Goal: Task Accomplishment & Management: Manage account settings

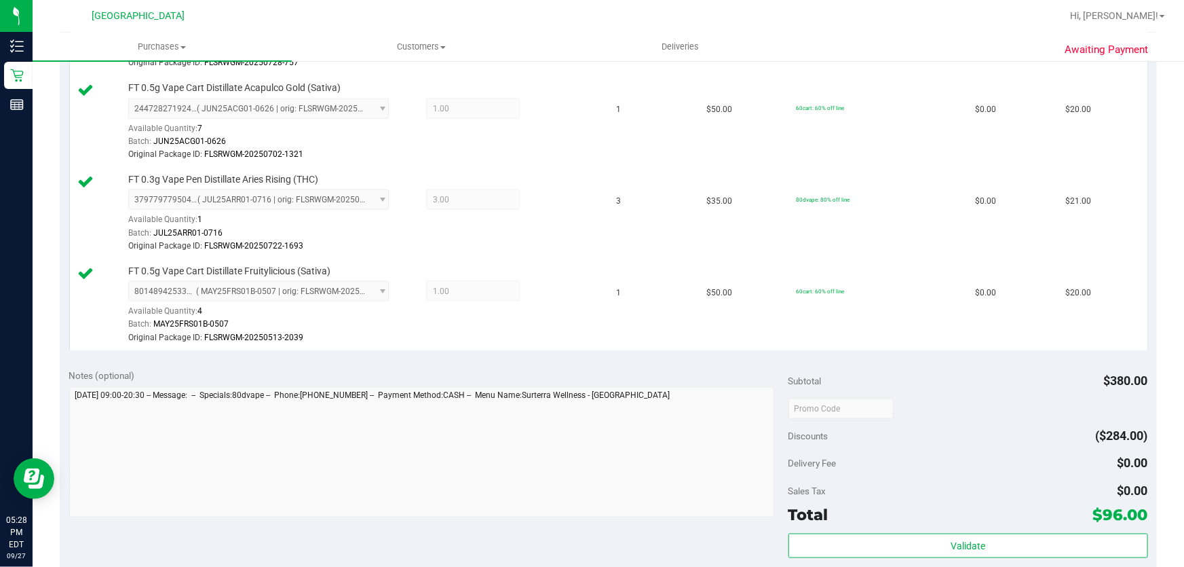
scroll to position [1172, 0]
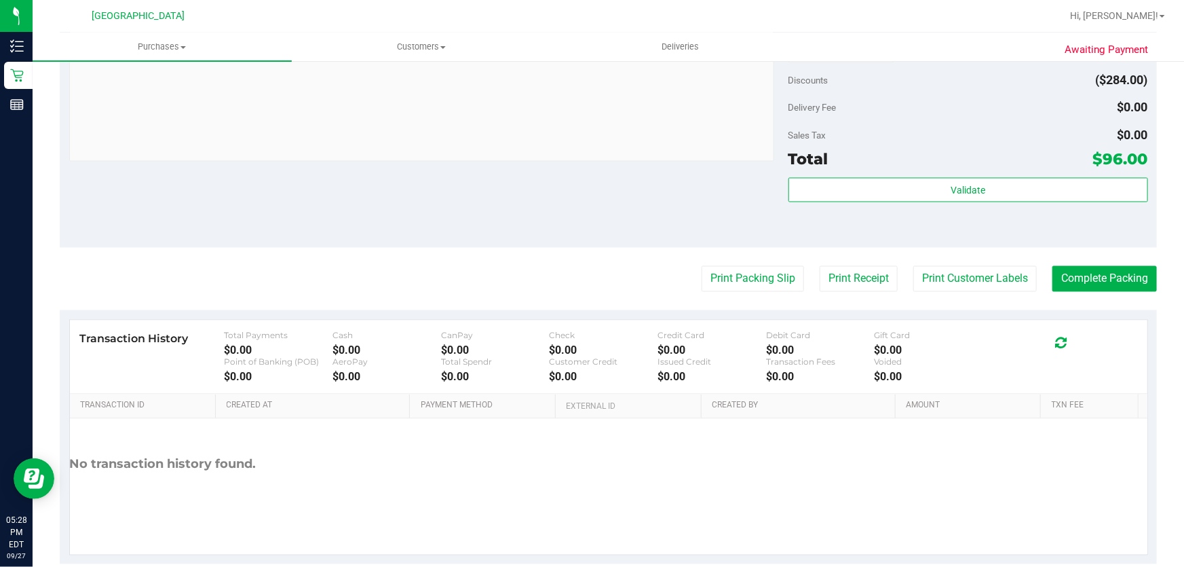
click at [918, 170] on div "Subtotal $380.00 Discounts ($284.00) Delivery Fee $0.00 Sales Tax $0.00 Total $…" at bounding box center [969, 126] width 360 height 226
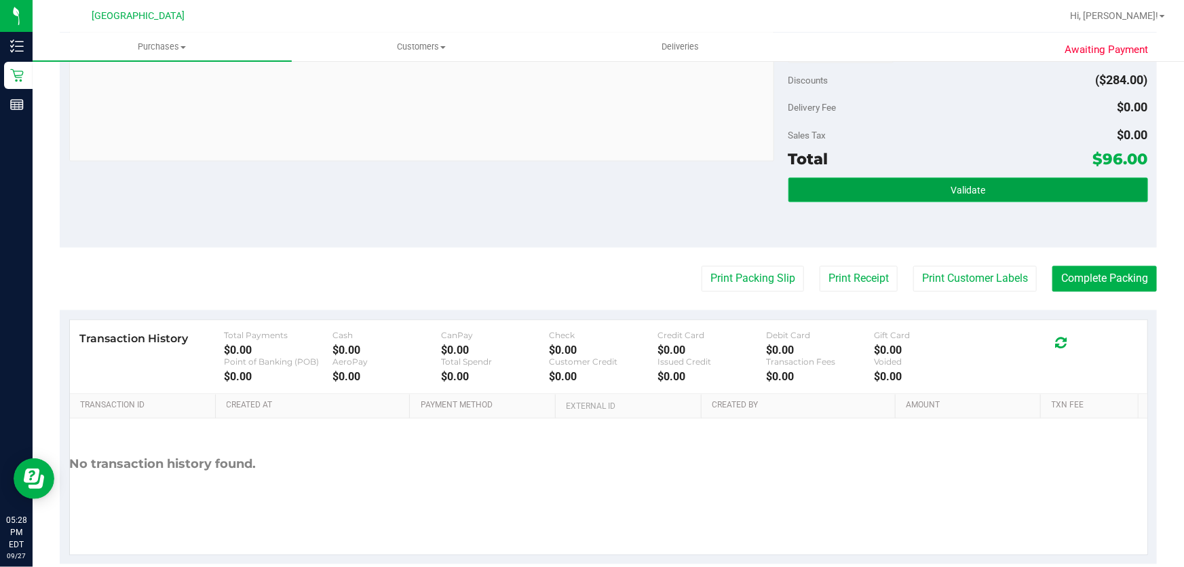
click at [918, 178] on button "Validate" at bounding box center [969, 190] width 360 height 24
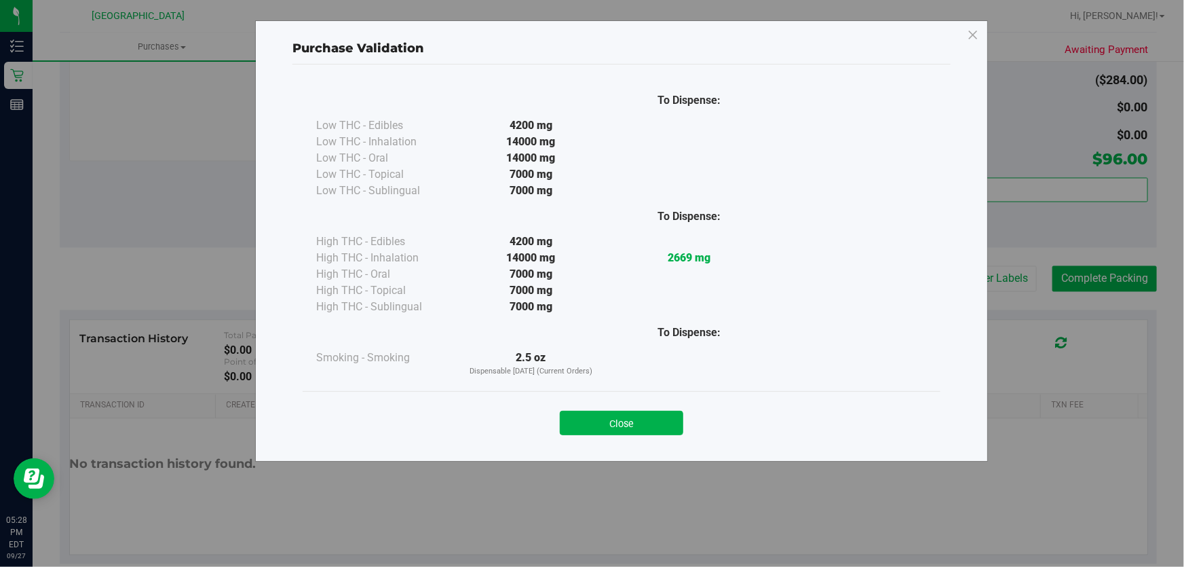
click at [622, 419] on button "Close" at bounding box center [622, 423] width 124 height 24
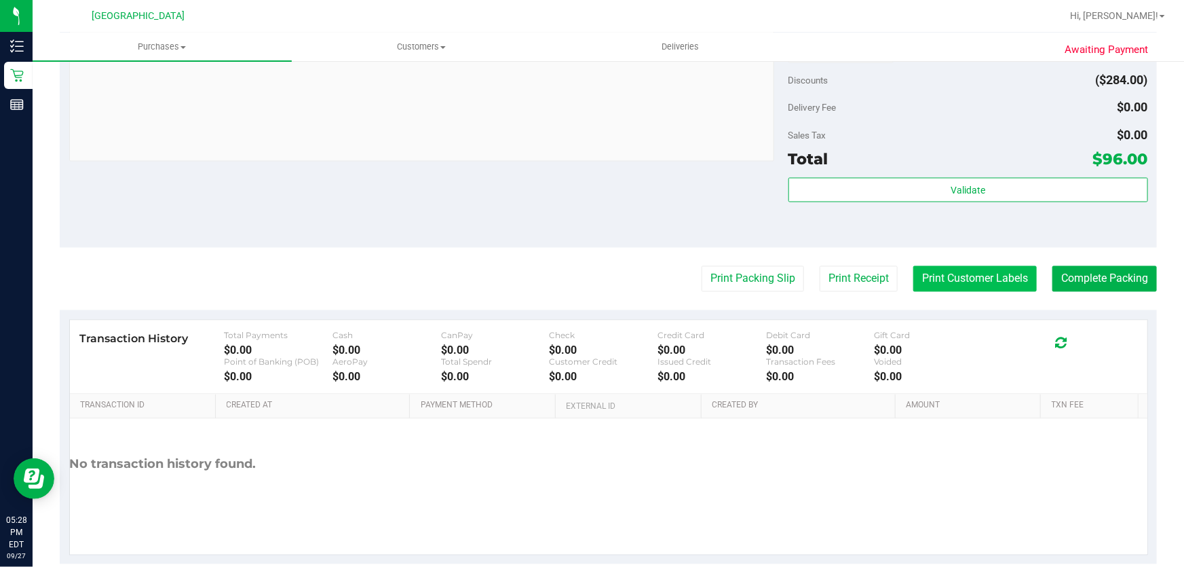
click at [983, 276] on button "Print Customer Labels" at bounding box center [975, 279] width 124 height 26
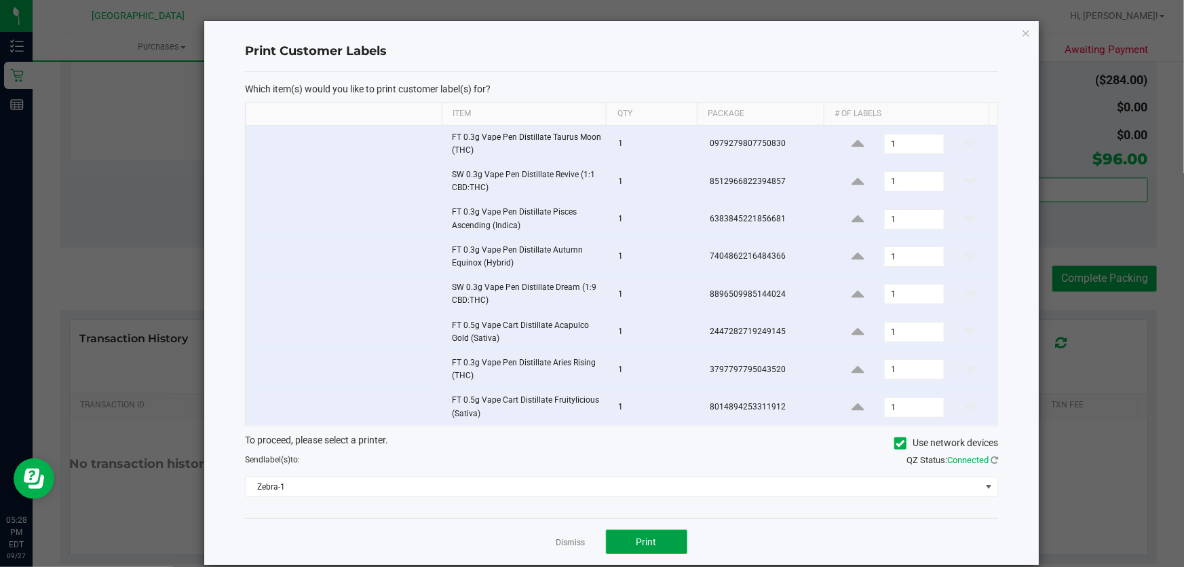
click at [659, 532] on button "Print" at bounding box center [646, 541] width 81 height 24
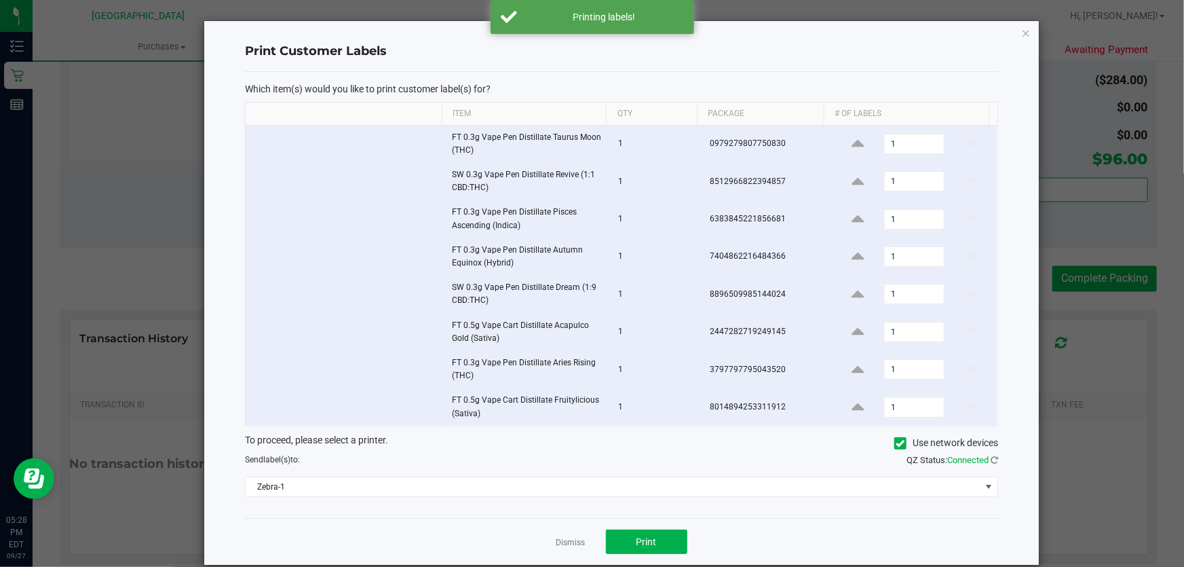
click at [577, 546] on link "Dismiss" at bounding box center [570, 543] width 29 height 12
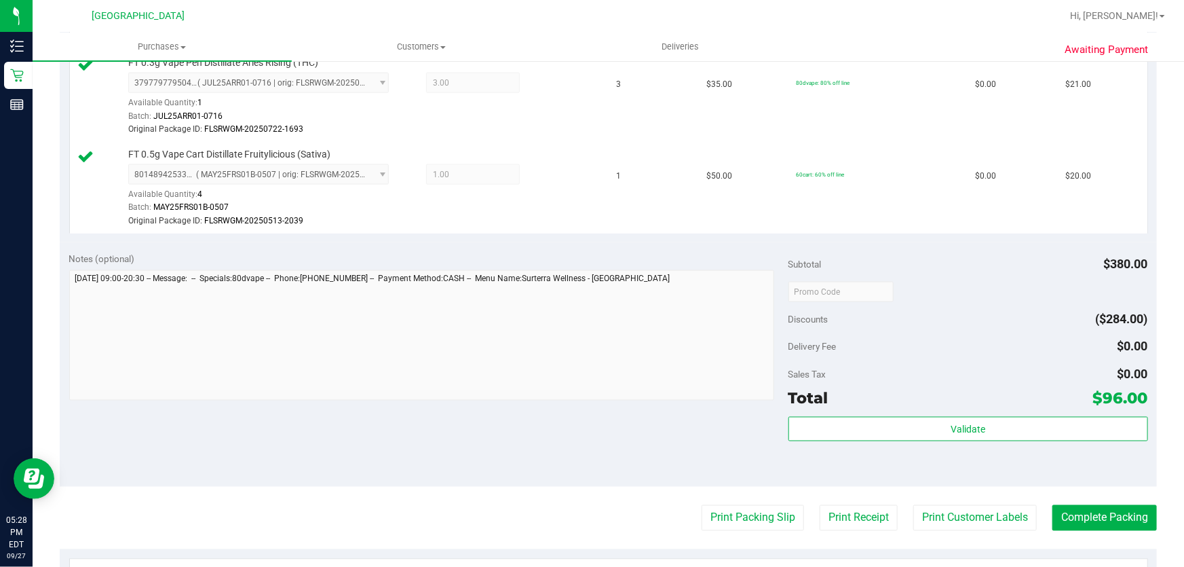
scroll to position [1110, 0]
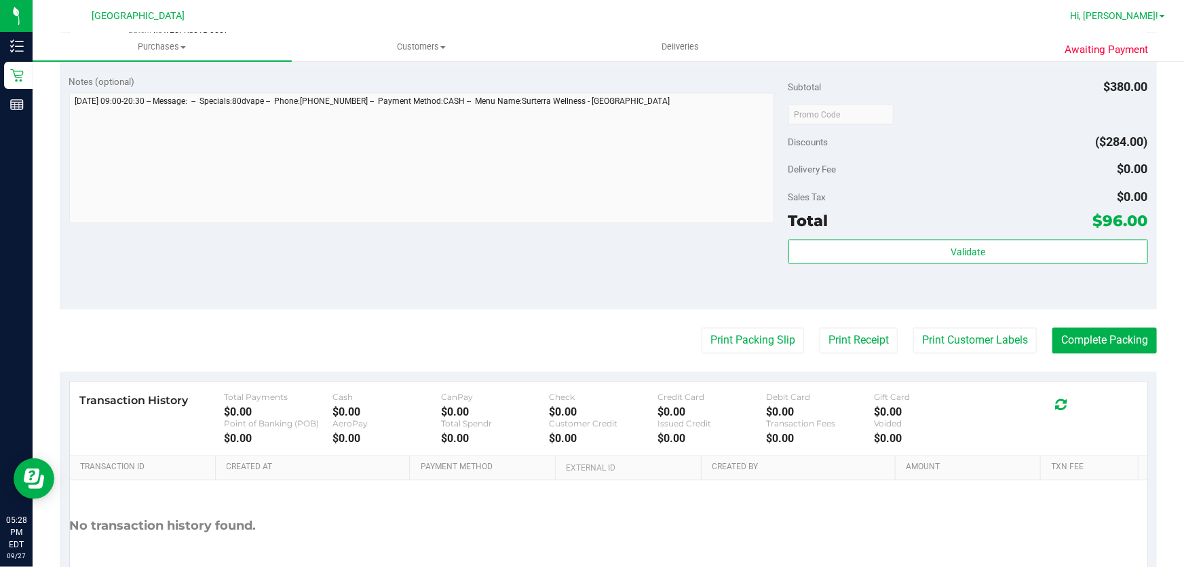
click at [1134, 14] on span "Hi, [PERSON_NAME]!" at bounding box center [1114, 15] width 88 height 11
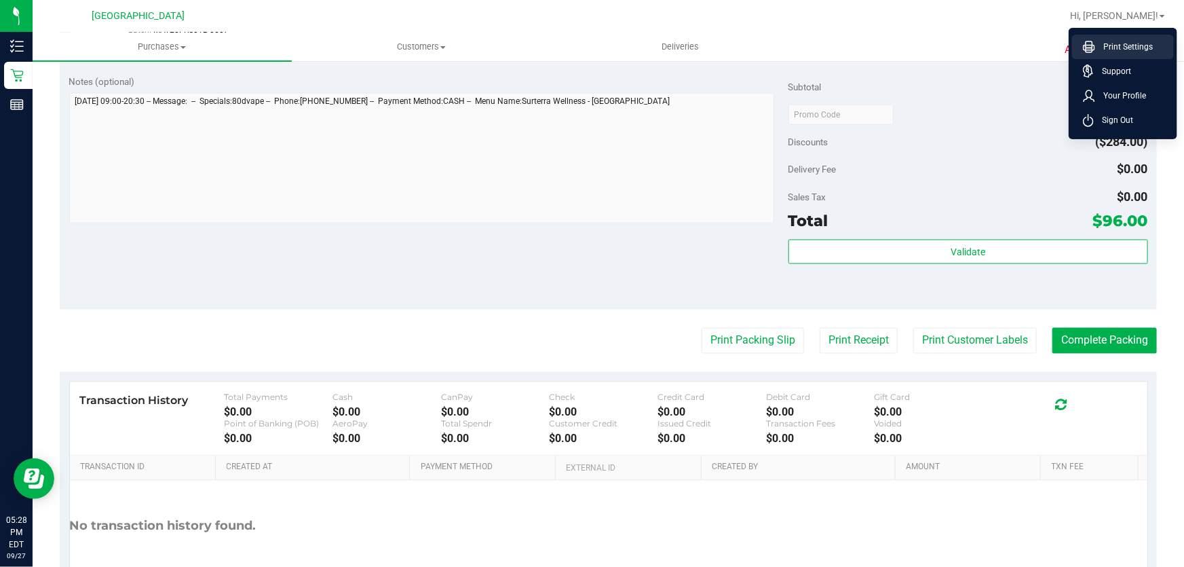
click at [1131, 37] on li "Print Settings" at bounding box center [1123, 47] width 102 height 24
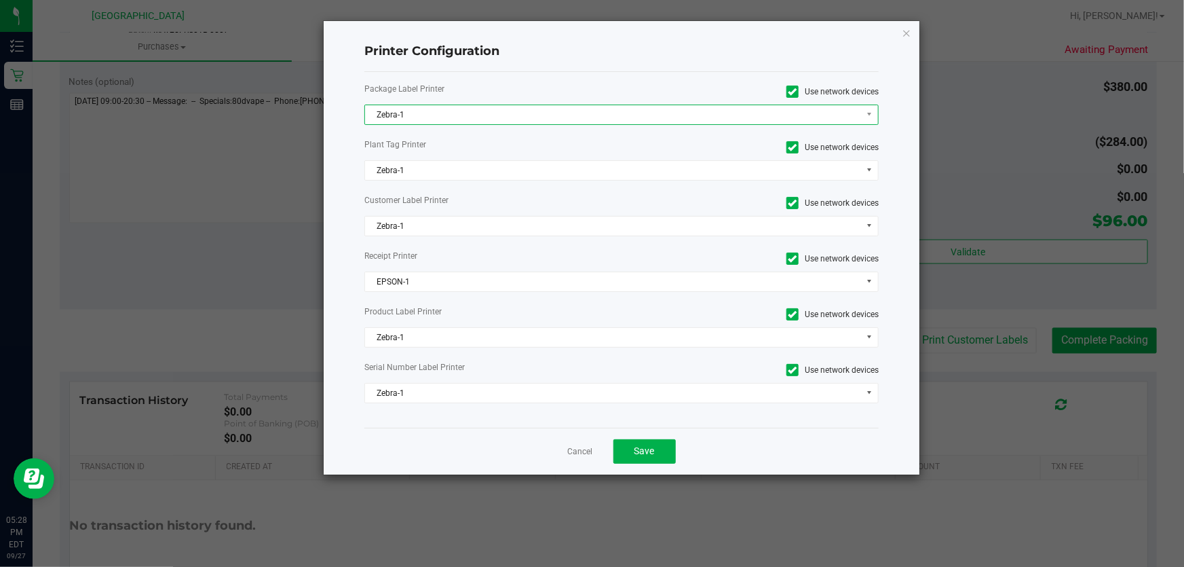
click at [527, 114] on span "Zebra-1" at bounding box center [613, 114] width 496 height 19
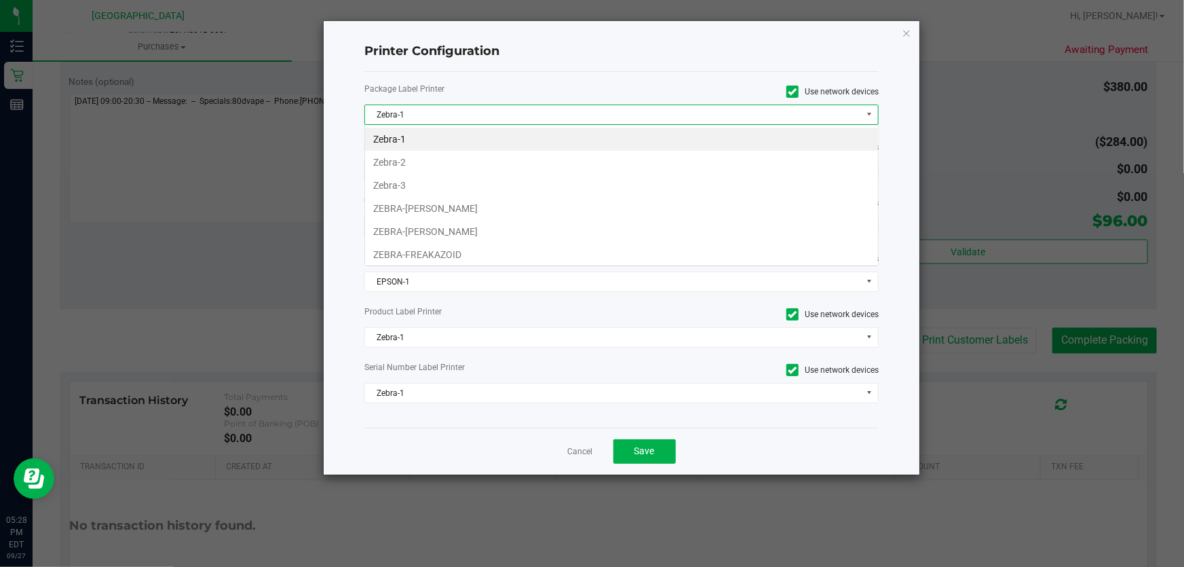
scroll to position [20, 515]
click at [507, 224] on li "ZEBRA-[PERSON_NAME]" at bounding box center [621, 231] width 513 height 23
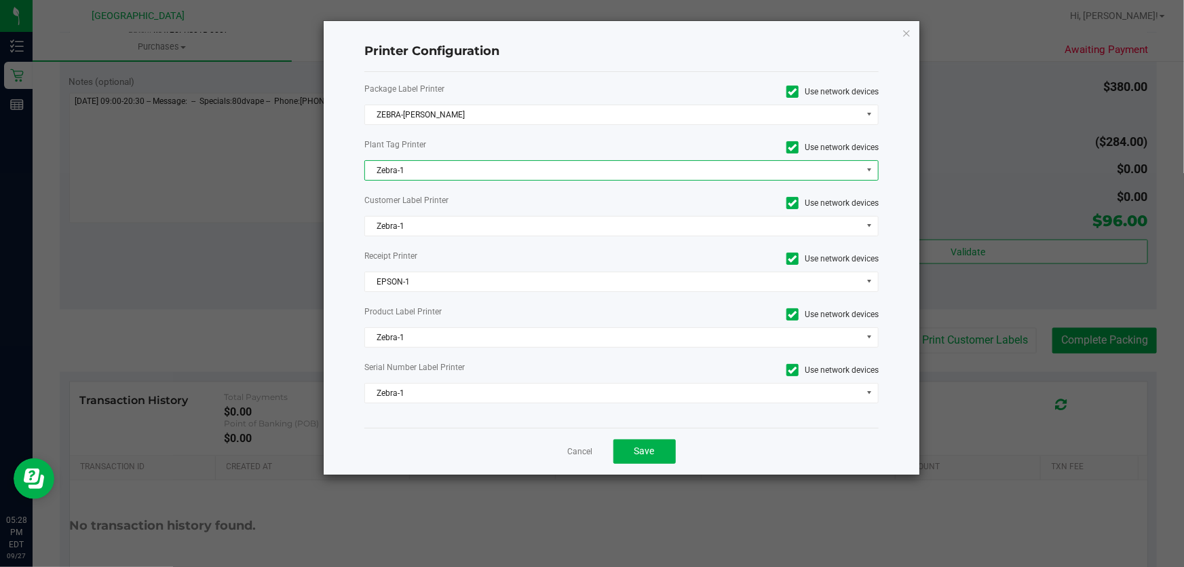
click at [475, 163] on span "Zebra-1" at bounding box center [613, 170] width 496 height 19
click at [463, 100] on div "Package Label Printer Use network devices" at bounding box center [621, 92] width 535 height 18
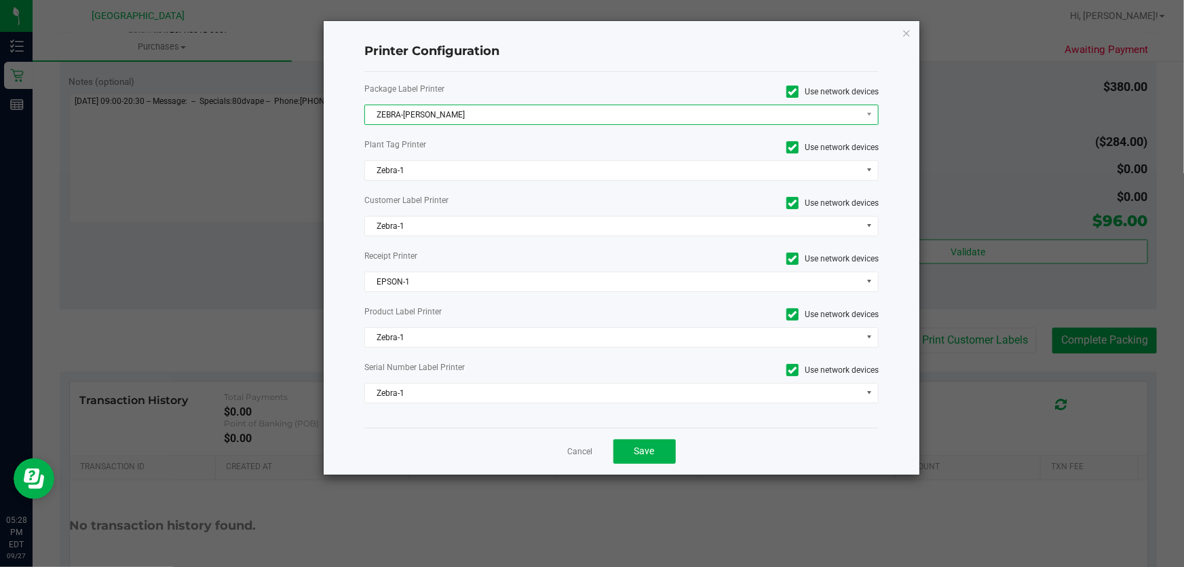
click at [470, 119] on span "ZEBRA-[PERSON_NAME]" at bounding box center [613, 114] width 496 height 19
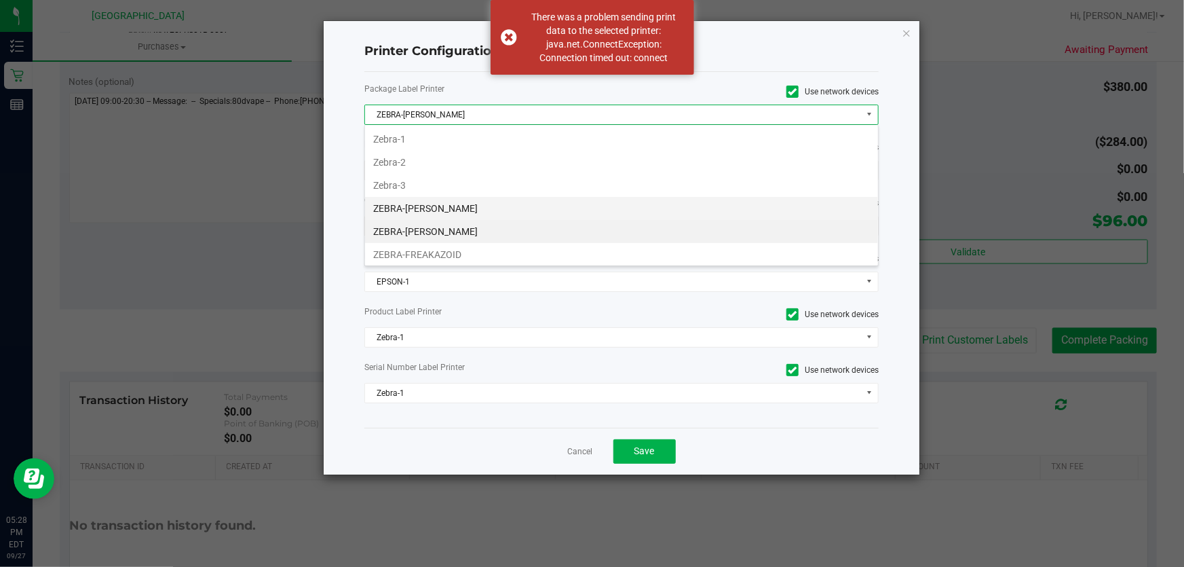
click at [472, 205] on li "ZEBRA-[PERSON_NAME]" at bounding box center [621, 208] width 513 height 23
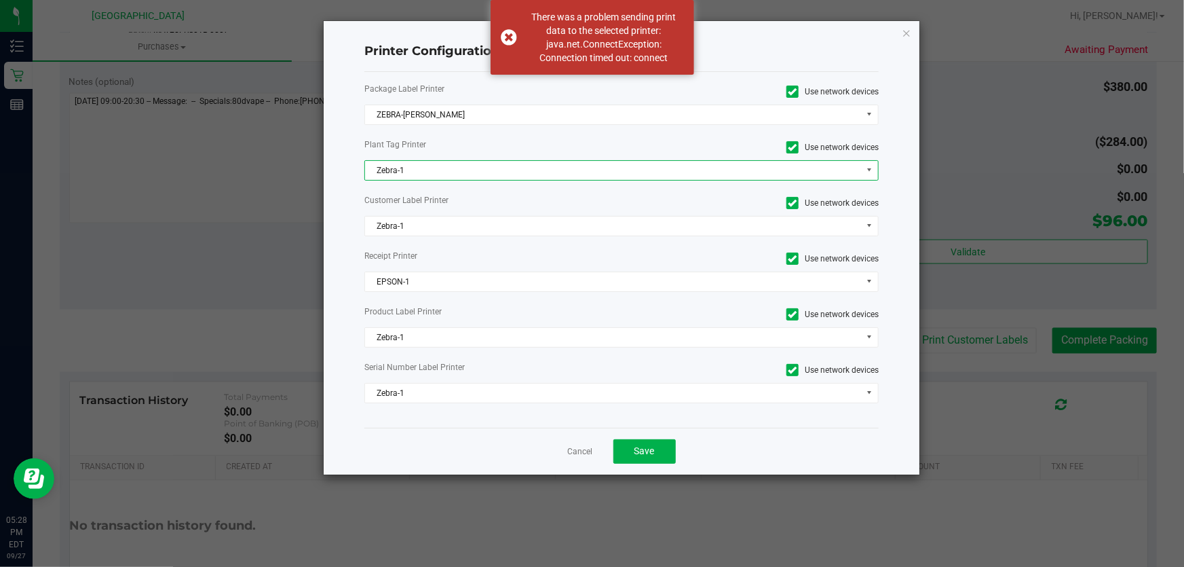
click at [463, 166] on span "Zebra-1" at bounding box center [613, 170] width 496 height 19
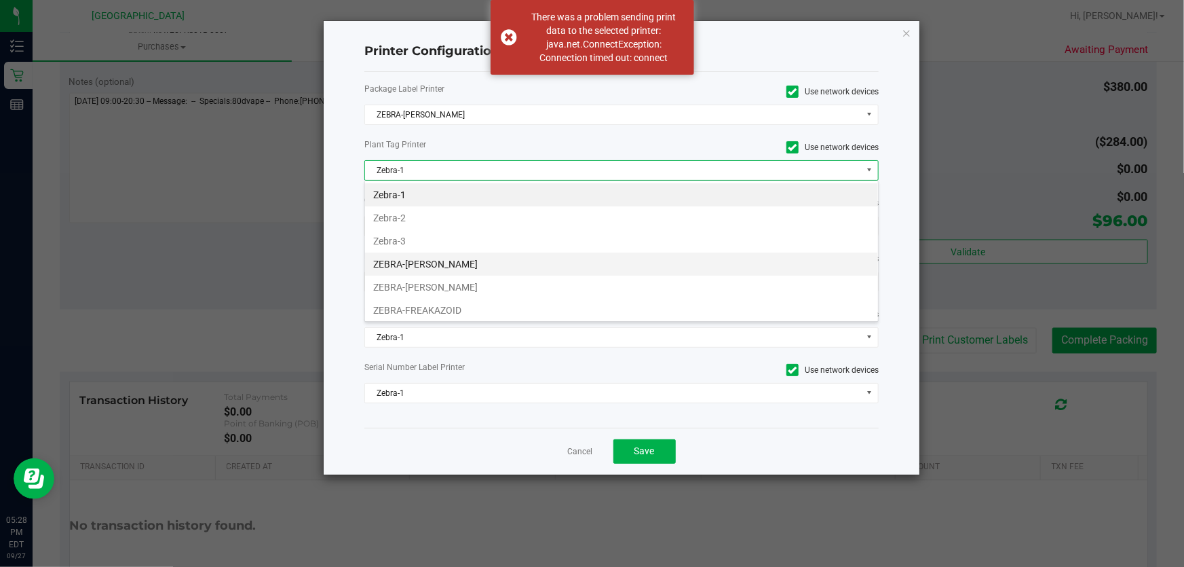
click at [481, 252] on li "ZEBRA-[PERSON_NAME]" at bounding box center [621, 263] width 513 height 23
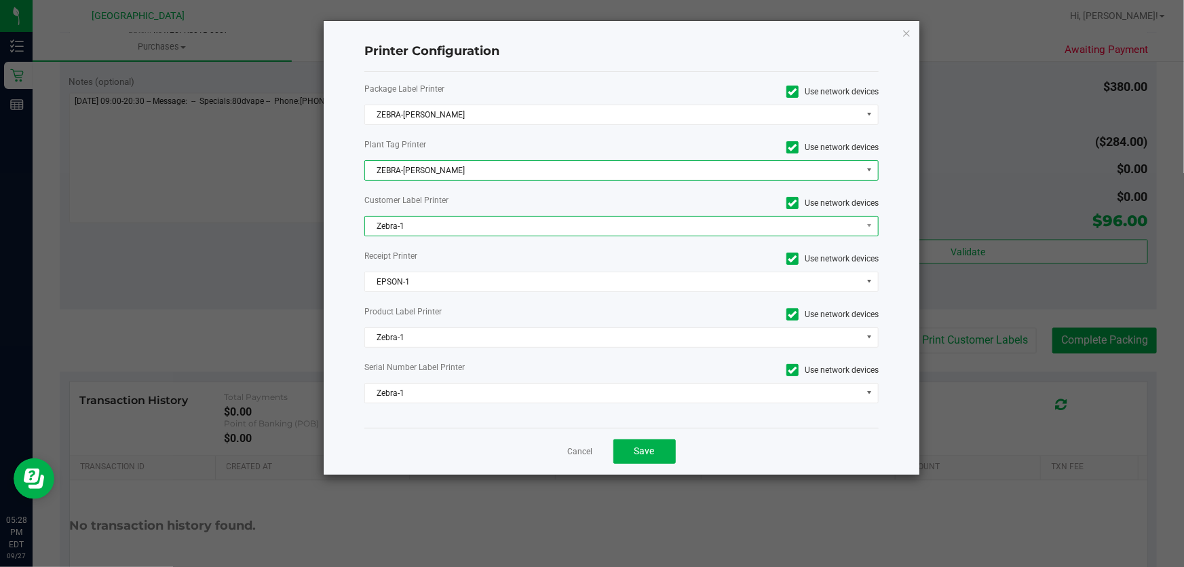
click at [474, 229] on span "Zebra-1" at bounding box center [613, 225] width 496 height 19
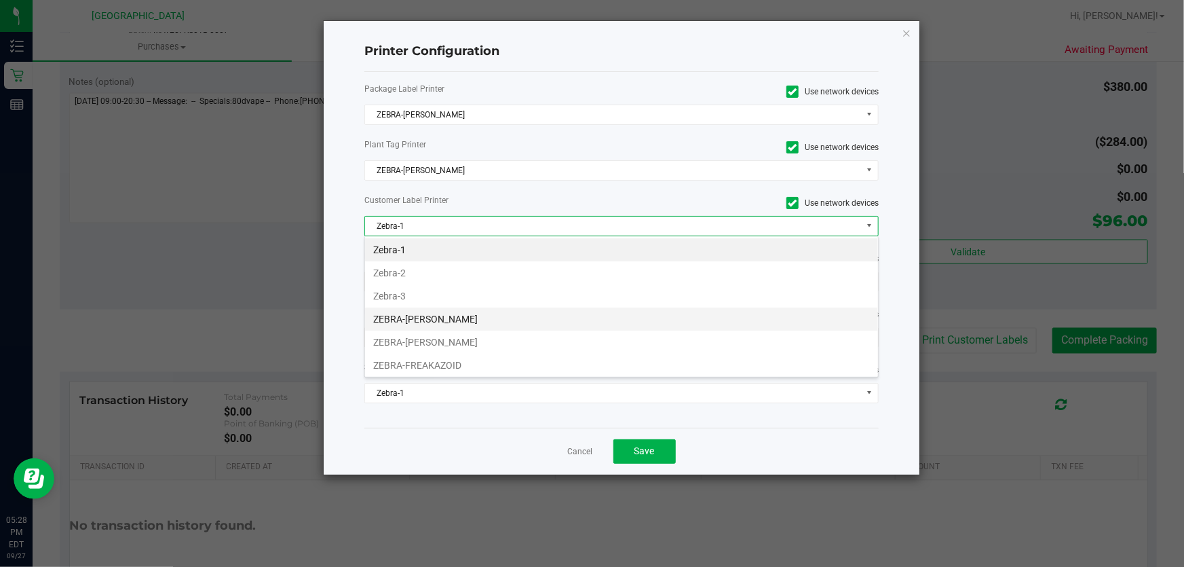
click at [468, 314] on li "ZEBRA-[PERSON_NAME]" at bounding box center [621, 318] width 513 height 23
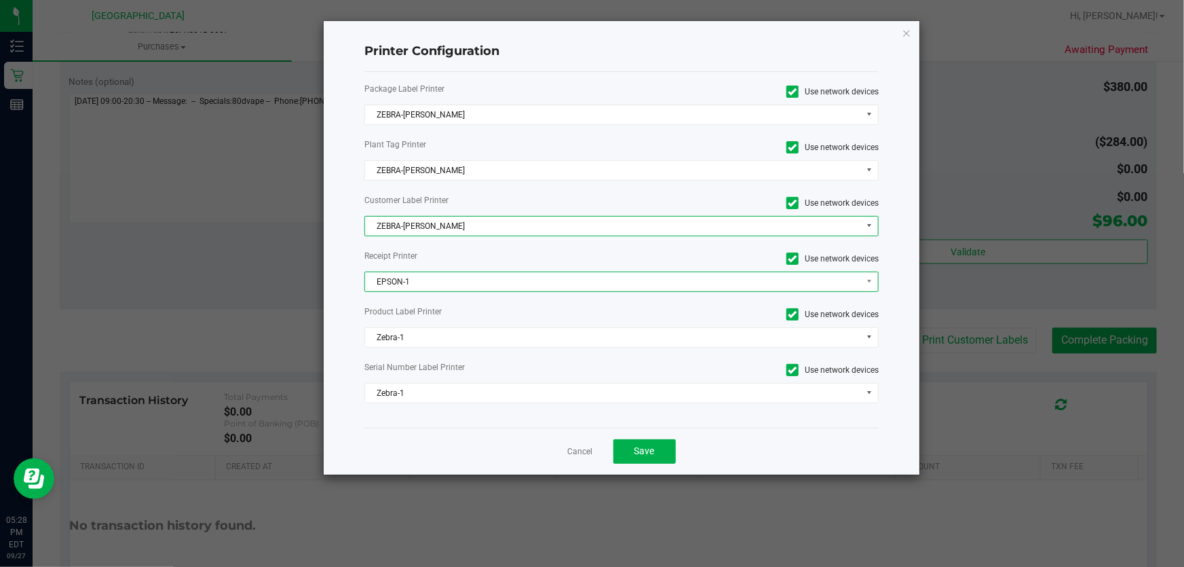
click at [465, 285] on span "EPSON-1" at bounding box center [613, 281] width 496 height 19
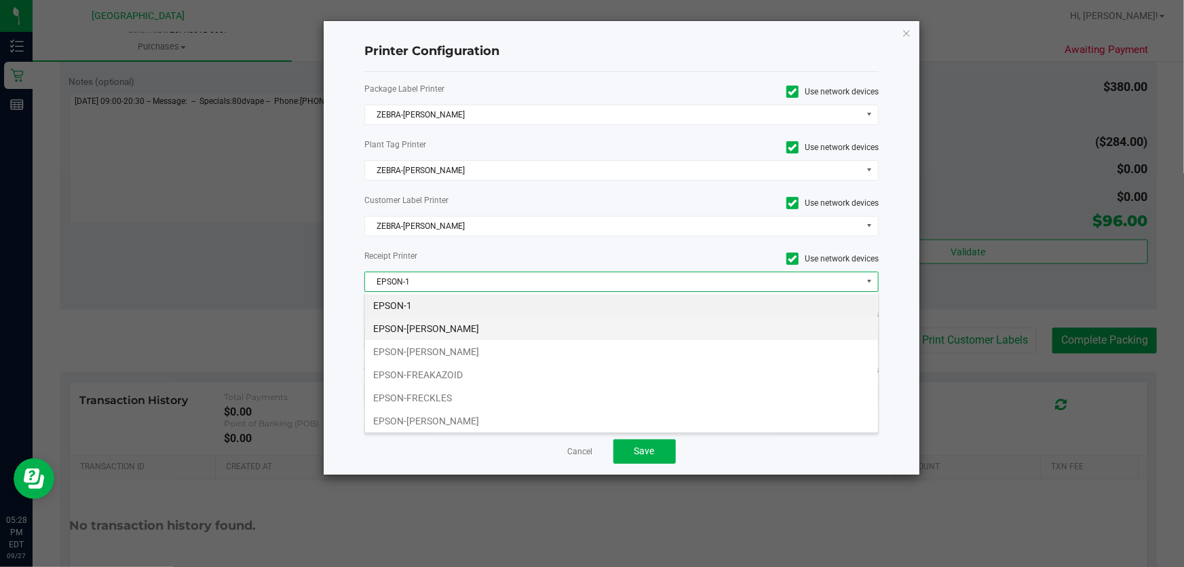
click at [470, 331] on li "EPSON-[PERSON_NAME]" at bounding box center [621, 328] width 513 height 23
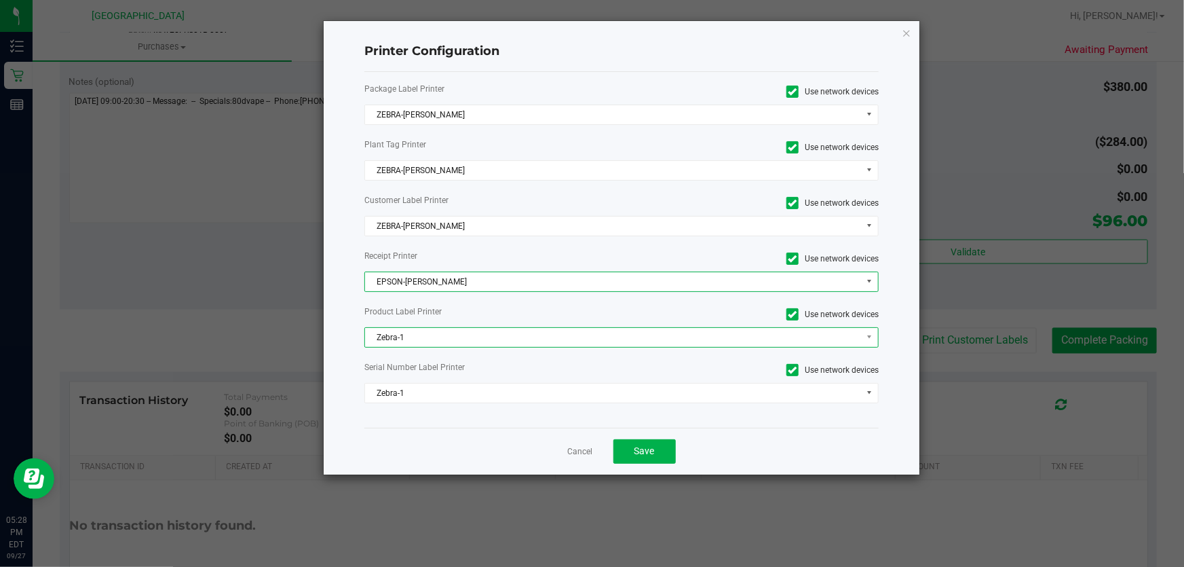
click at [461, 337] on span "Zebra-1" at bounding box center [613, 337] width 496 height 19
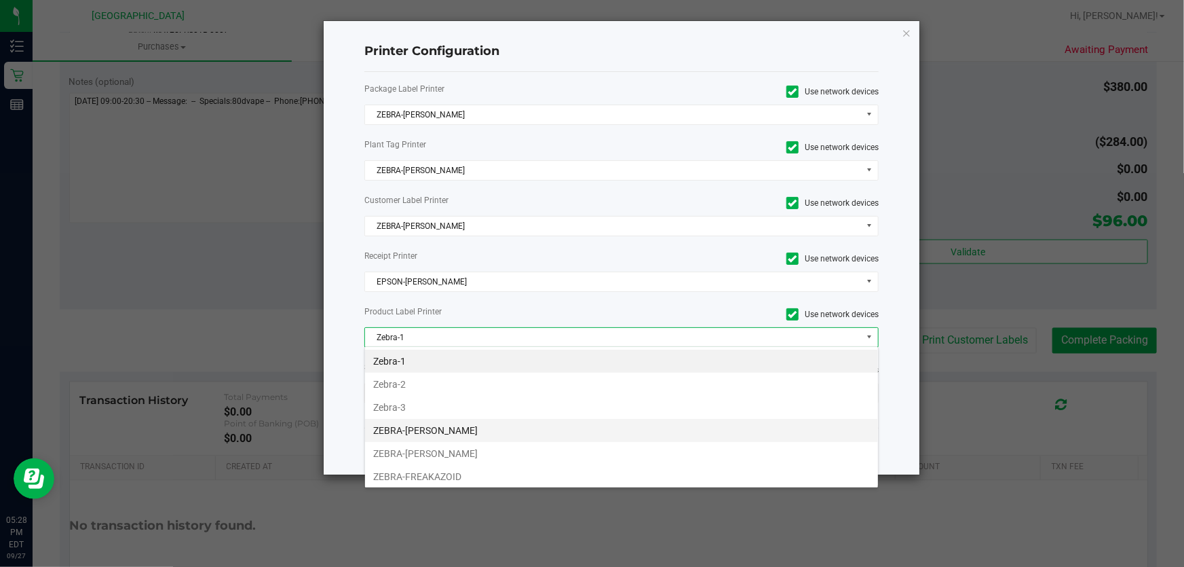
click at [467, 429] on li "ZEBRA-[PERSON_NAME]" at bounding box center [621, 430] width 513 height 23
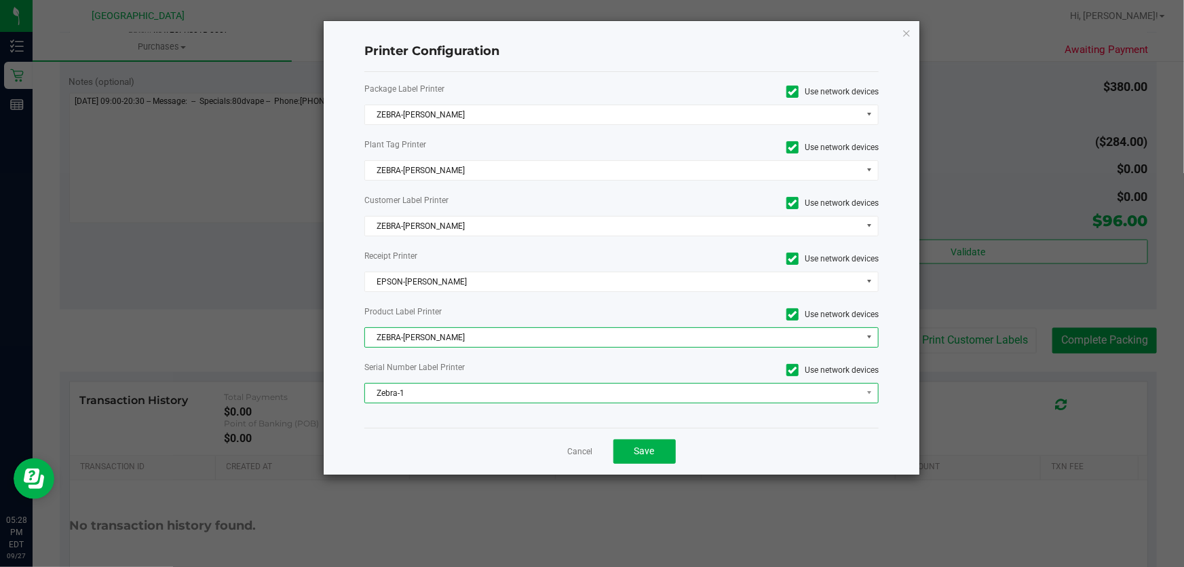
click at [443, 396] on span "Zebra-1" at bounding box center [613, 392] width 496 height 19
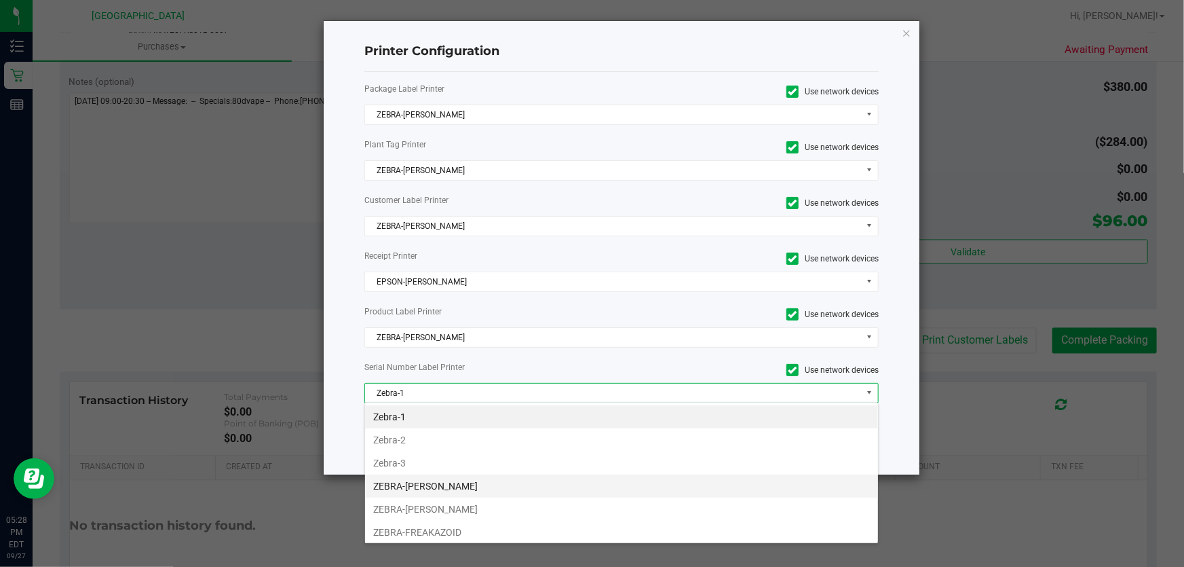
click at [432, 483] on li "ZEBRA-[PERSON_NAME]" at bounding box center [621, 485] width 513 height 23
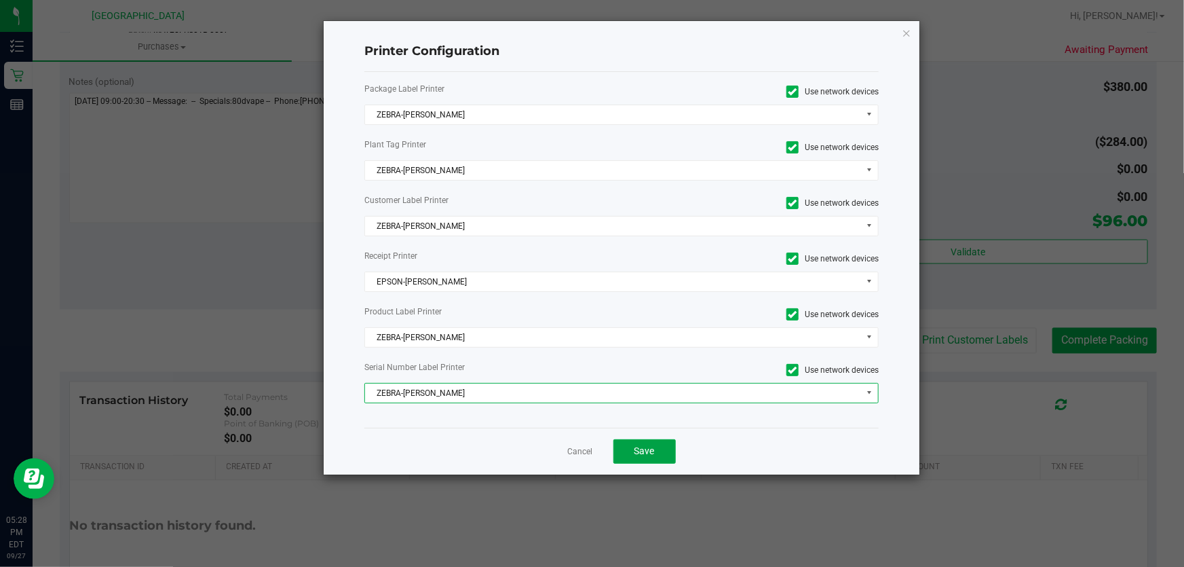
click at [641, 447] on span "Save" at bounding box center [644, 450] width 20 height 11
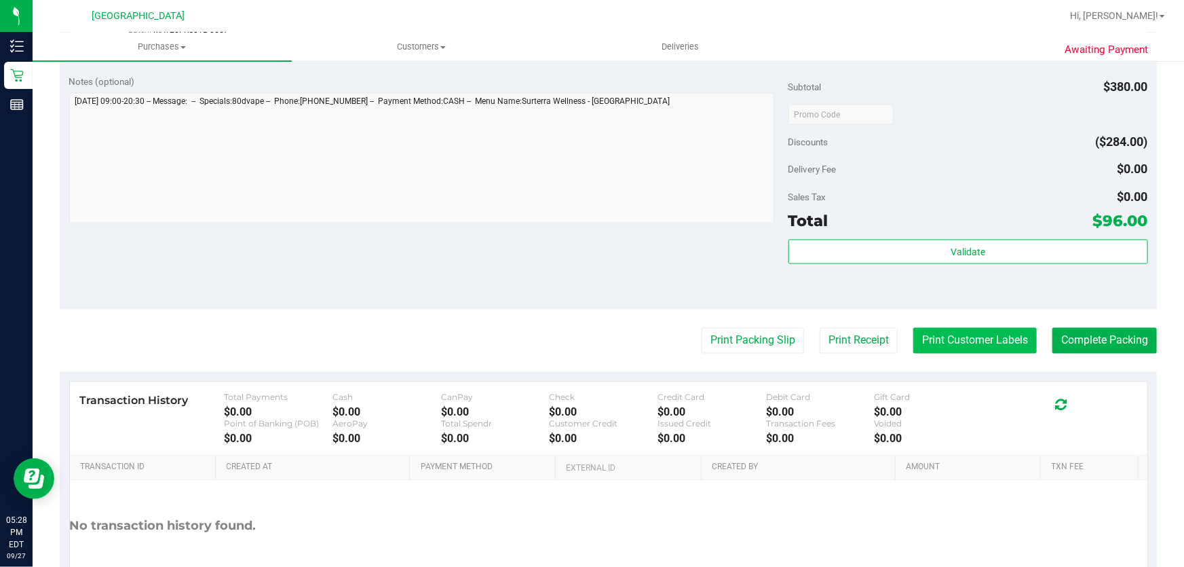
click at [981, 346] on button "Print Customer Labels" at bounding box center [975, 341] width 124 height 26
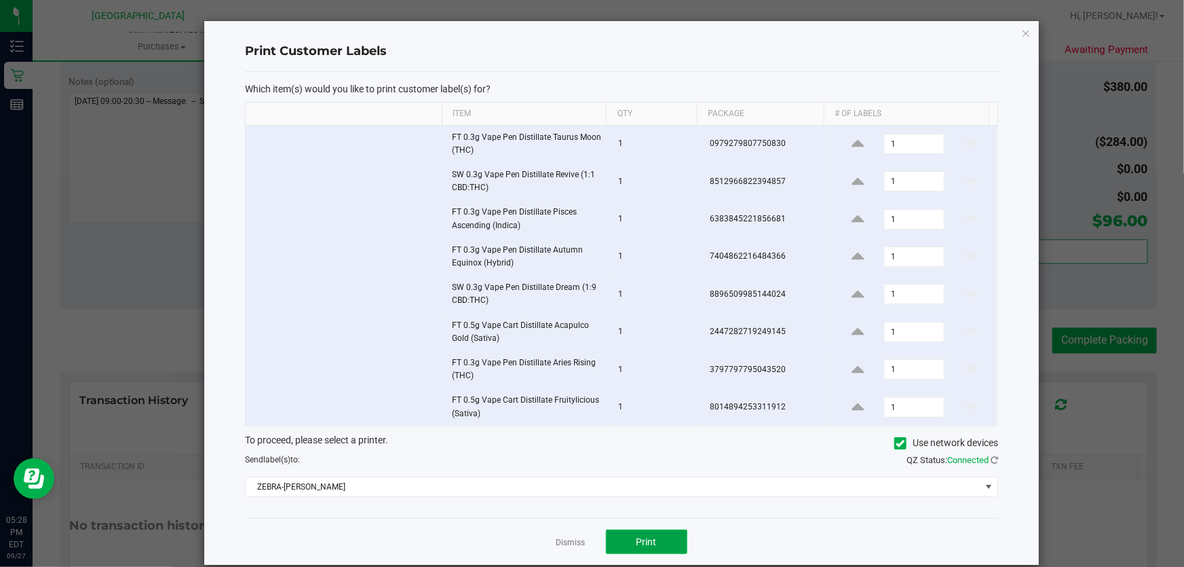
click at [660, 539] on button "Print" at bounding box center [646, 541] width 81 height 24
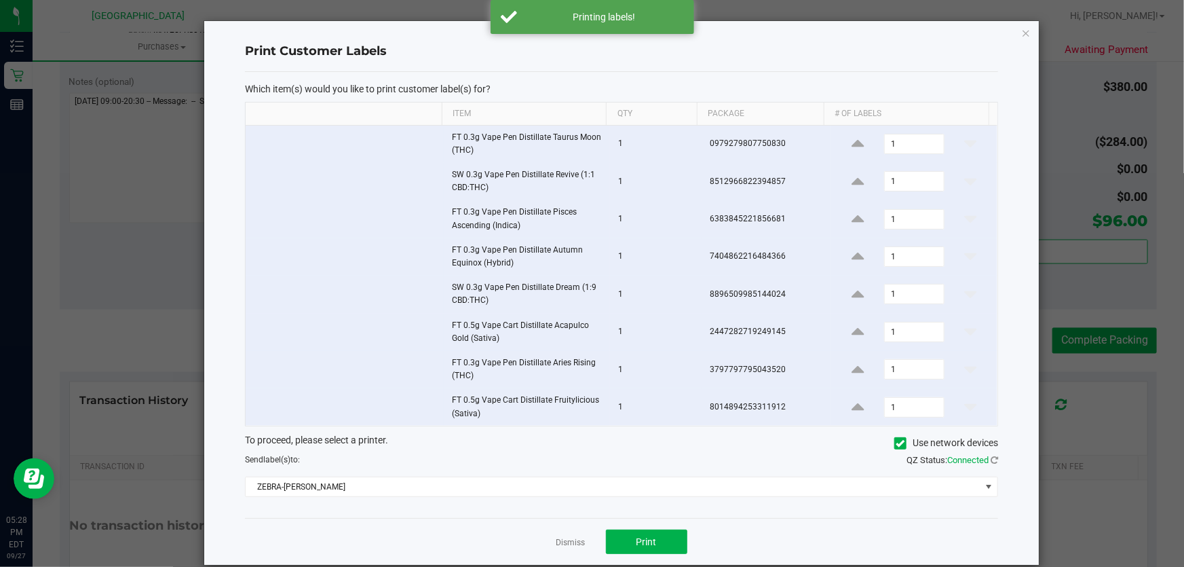
click at [567, 540] on link "Dismiss" at bounding box center [570, 543] width 29 height 12
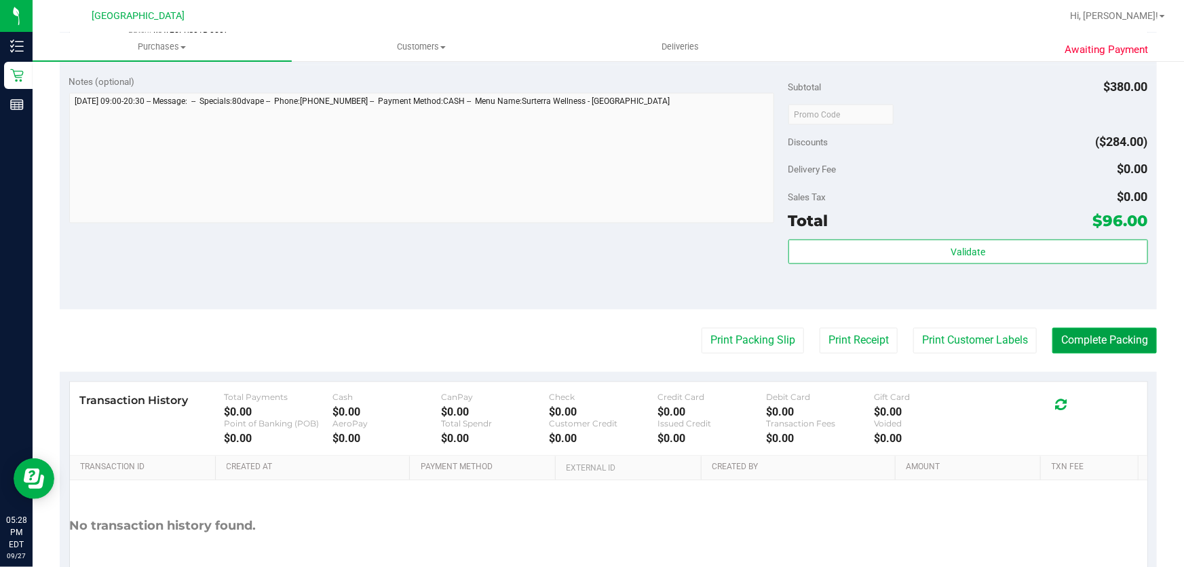
click at [1086, 328] on button "Complete Packing" at bounding box center [1104, 341] width 105 height 26
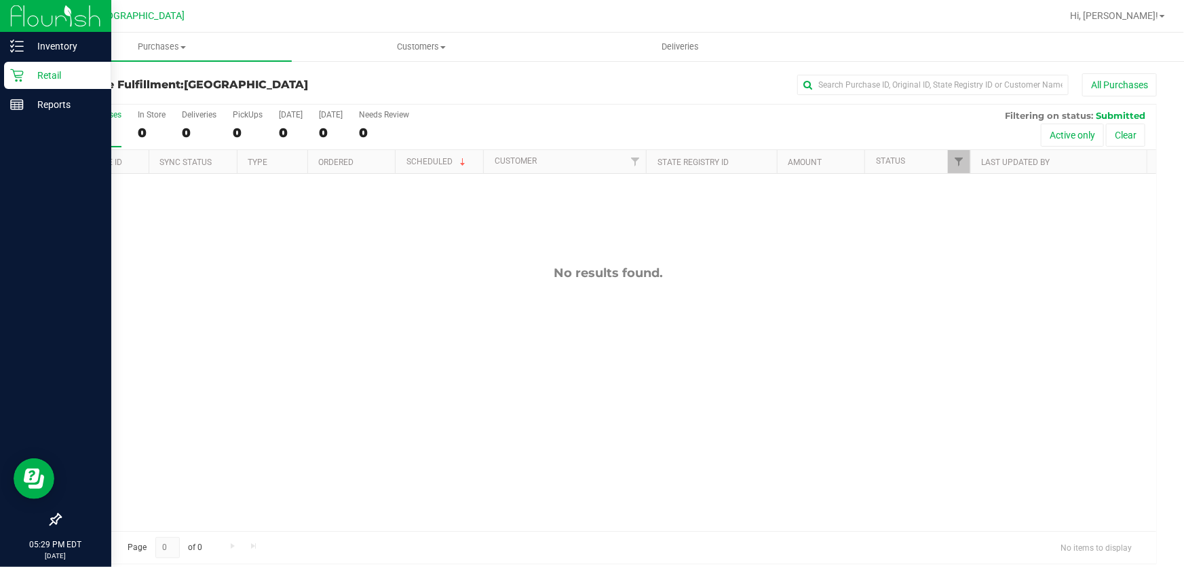
click at [36, 74] on p "Retail" at bounding box center [64, 75] width 81 height 16
